Goal: Information Seeking & Learning: Learn about a topic

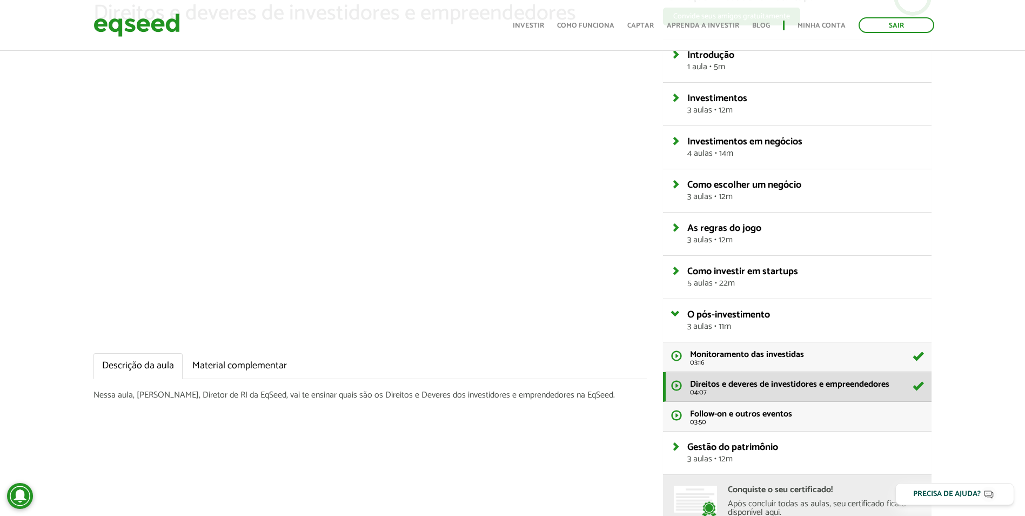
scroll to position [180, 0]
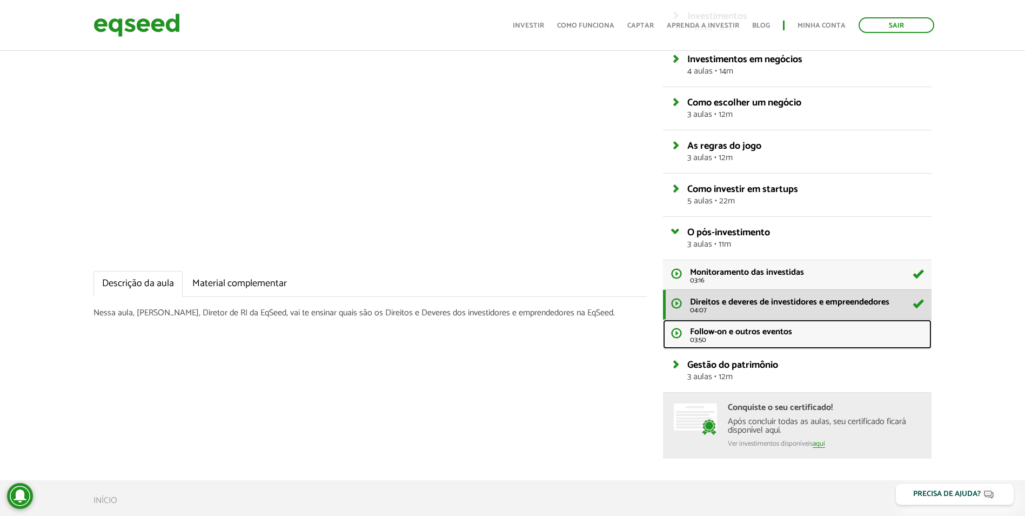
click at [806, 337] on span "03:50" at bounding box center [807, 339] width 234 height 7
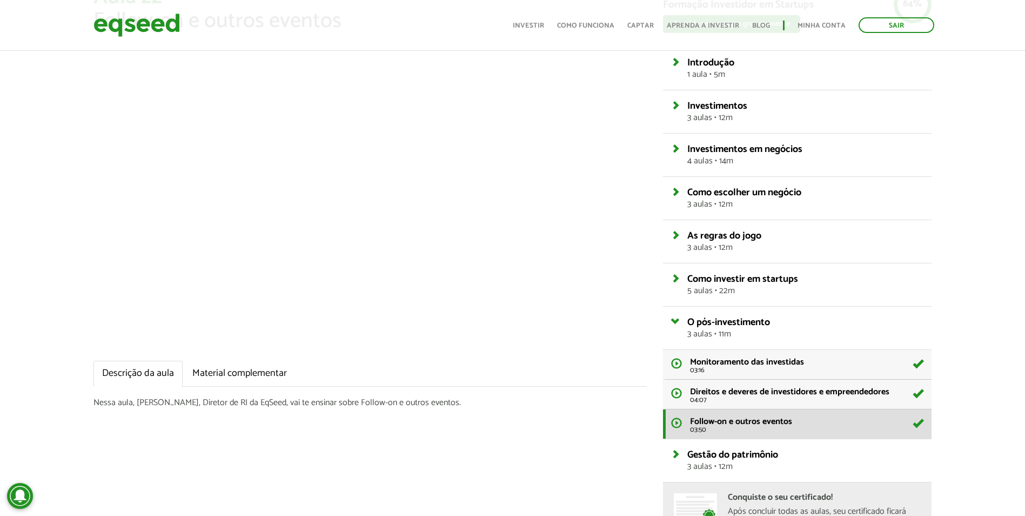
scroll to position [270, 0]
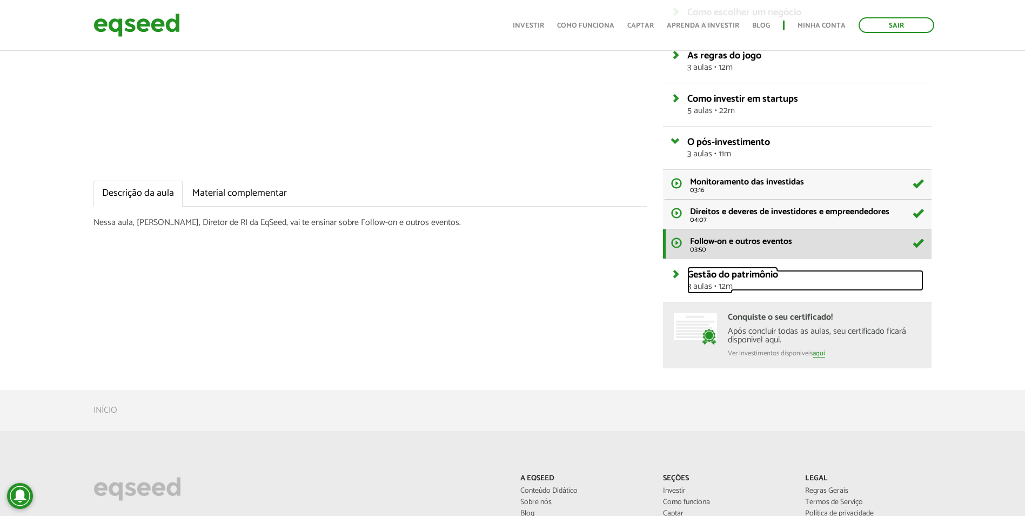
click at [758, 282] on span "Gestão do patrimônio" at bounding box center [733, 274] width 91 height 16
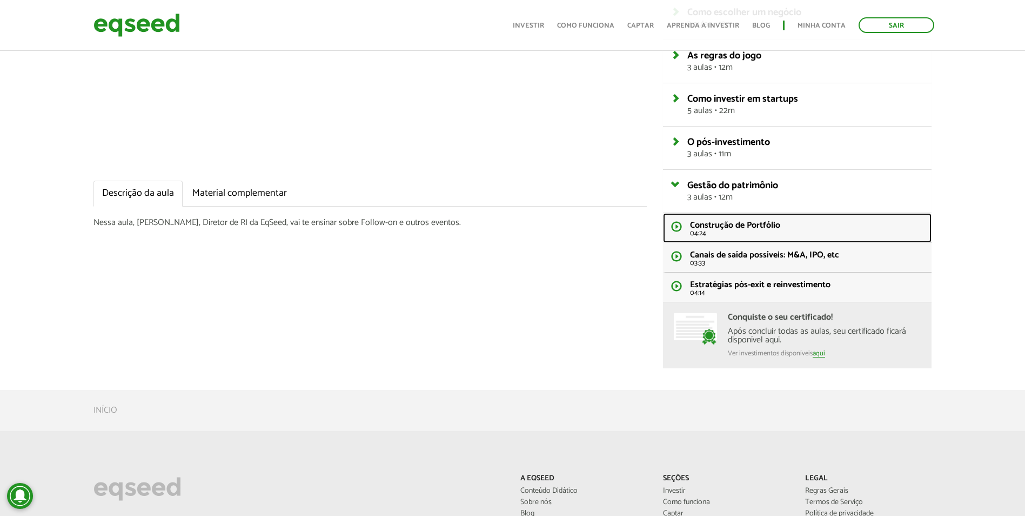
click at [753, 229] on span "Construção de Portfólio" at bounding box center [735, 225] width 90 height 15
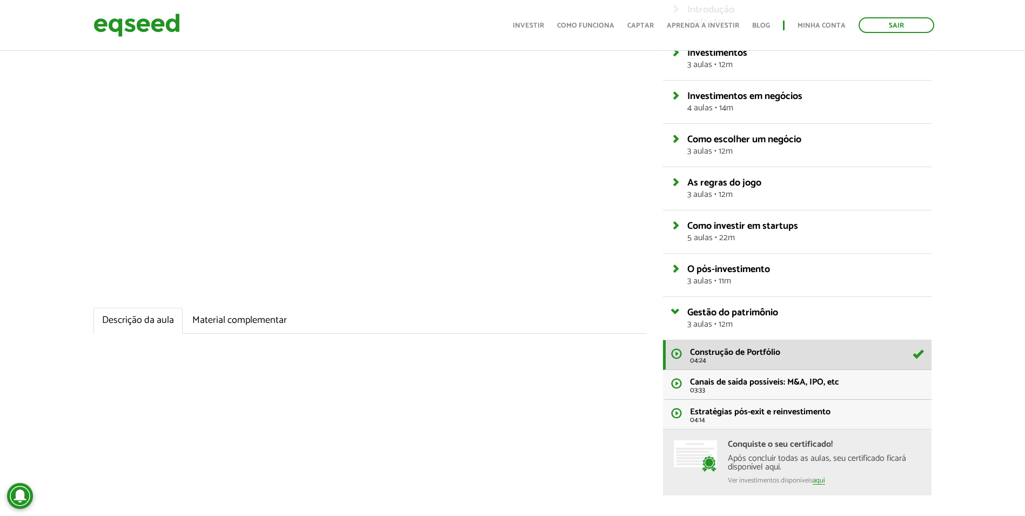
scroll to position [180, 0]
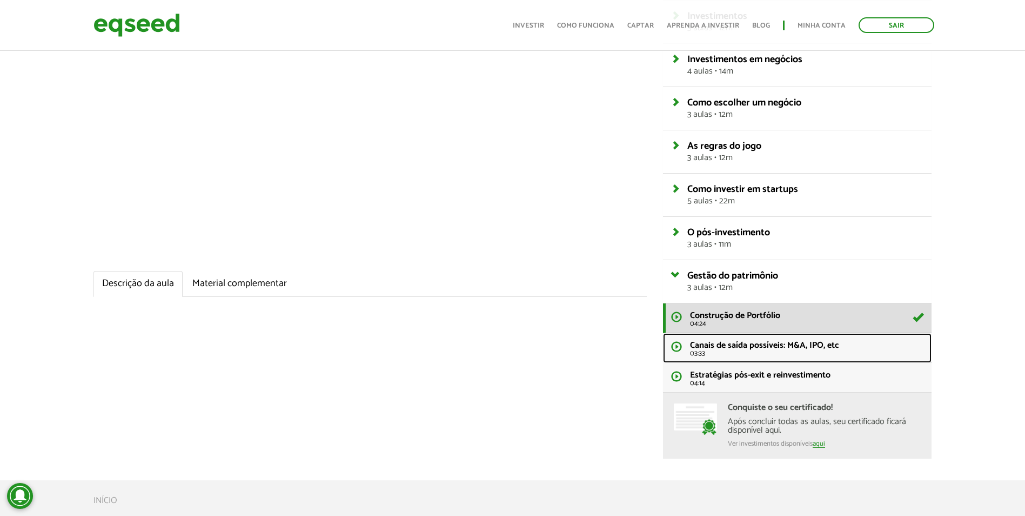
click at [786, 352] on span "Canais de saída possíveis: M&A, IPO, etc" at bounding box center [764, 345] width 149 height 15
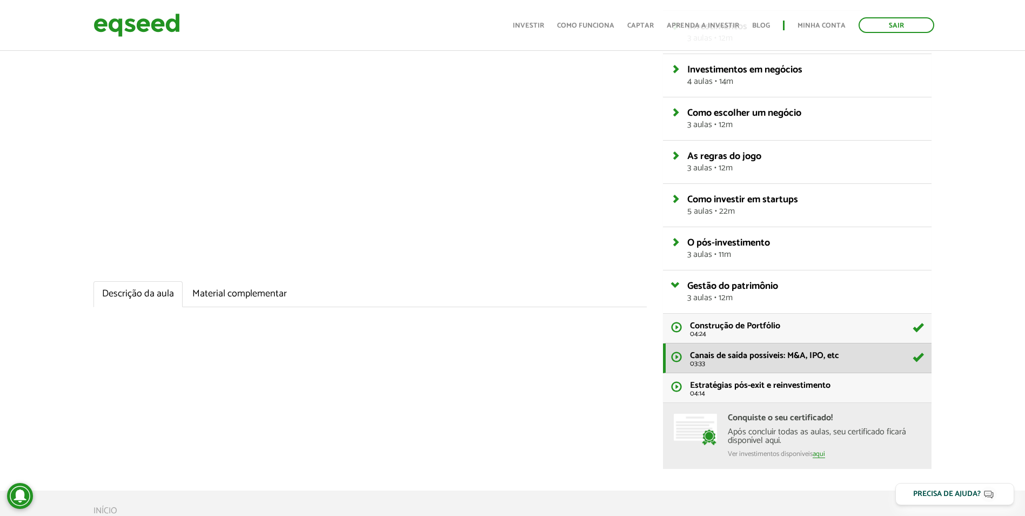
scroll to position [180, 0]
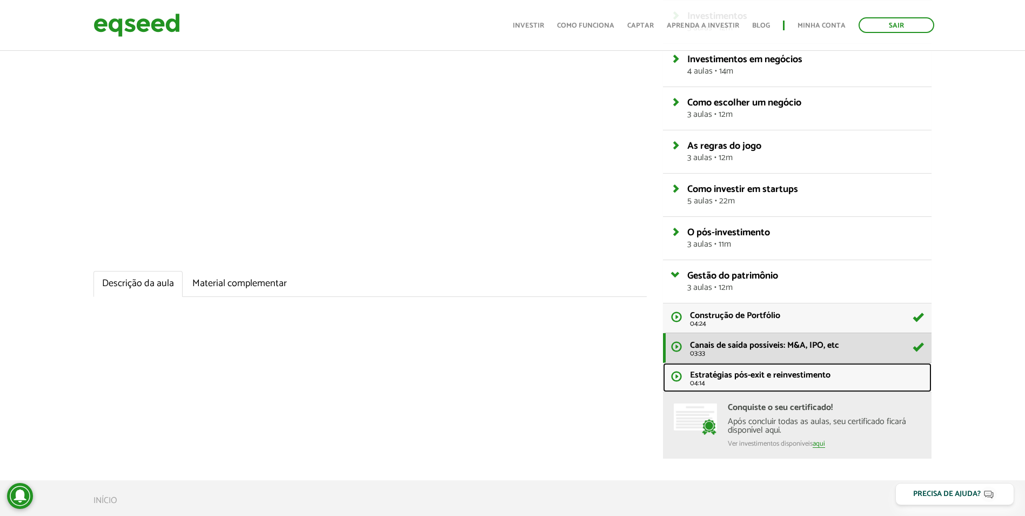
click at [824, 375] on span "Estratégias pós-exit e reinvestimento" at bounding box center [760, 375] width 141 height 15
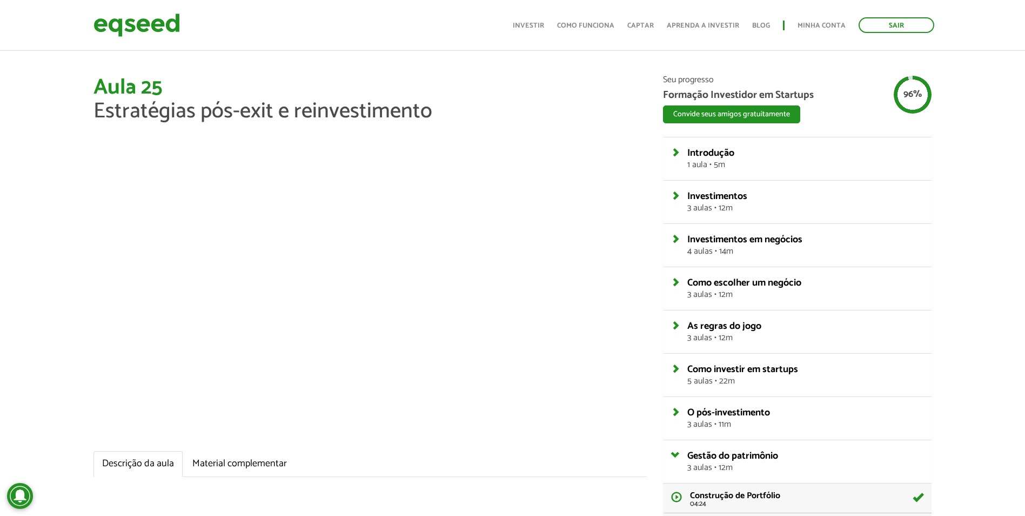
scroll to position [361, 0]
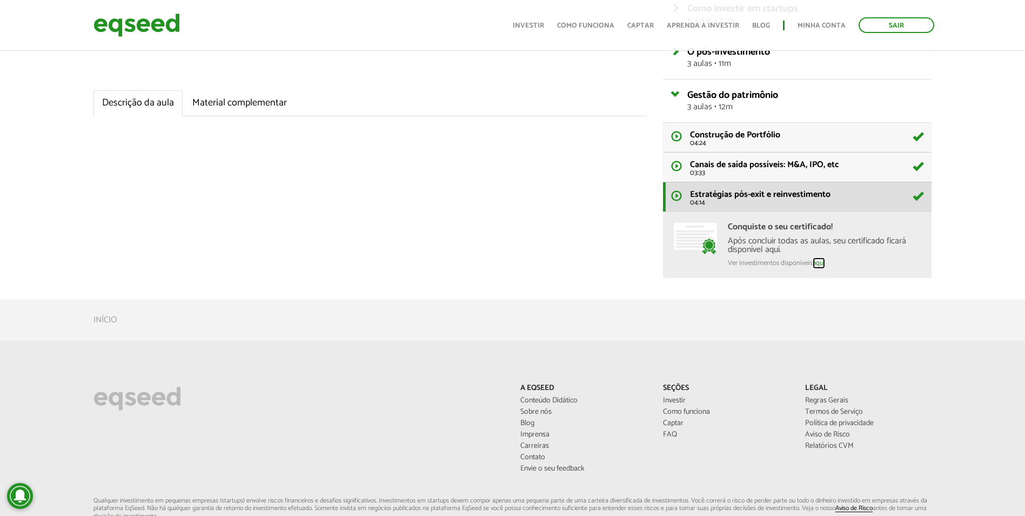
click at [822, 259] on link "aqui" at bounding box center [819, 263] width 12 height 8
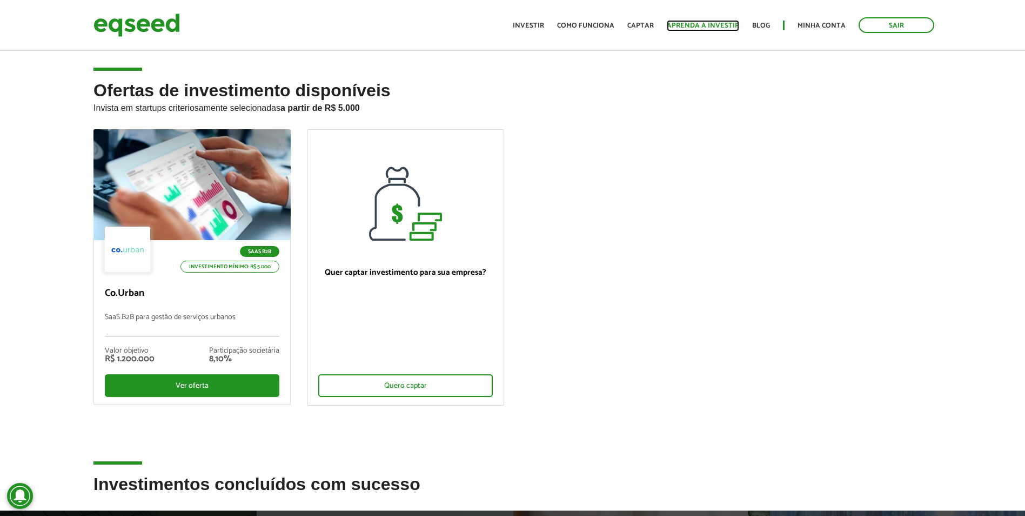
click at [683, 27] on link "Aprenda a investir" at bounding box center [703, 25] width 72 height 7
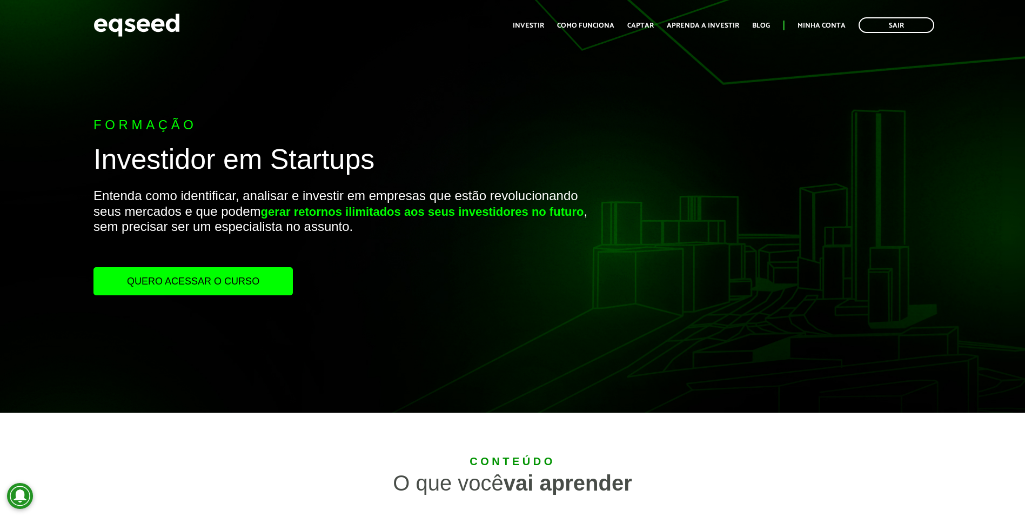
click at [214, 285] on link "Quero acessar o curso" at bounding box center [193, 281] width 199 height 28
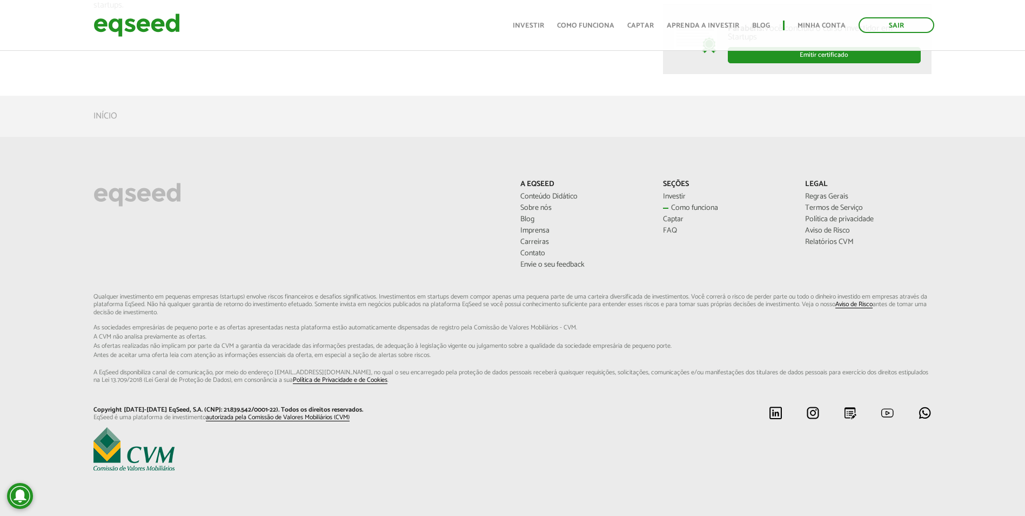
scroll to position [238, 0]
